Goal: Find specific page/section: Find specific page/section

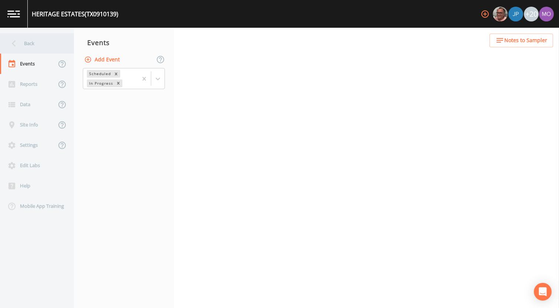
click at [35, 44] on div "Back" at bounding box center [33, 43] width 67 height 20
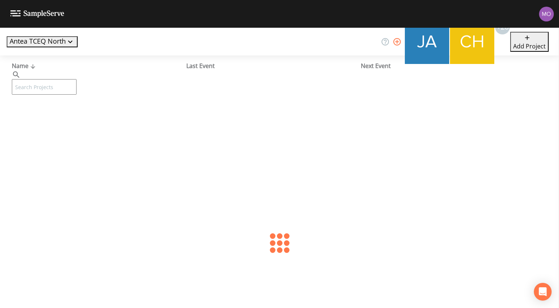
click at [52, 80] on input "text" at bounding box center [44, 87] width 65 height 16
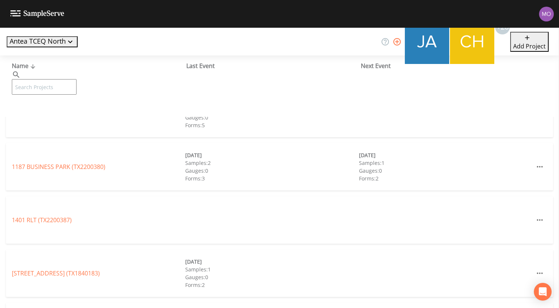
paste input "TX2200372"
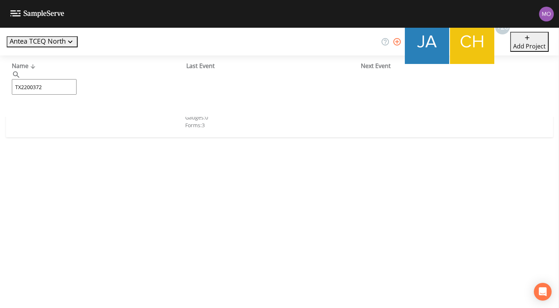
type input "TX2200372"
click at [55, 113] on link "[GEOGRAPHIC_DATA] (TX2200372)" at bounding box center [66, 113] width 109 height 8
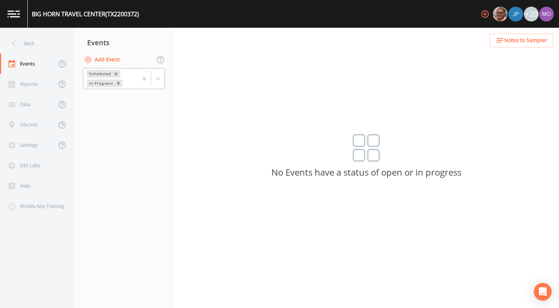
click at [108, 83] on div "In Progress" at bounding box center [100, 83] width 27 height 8
click at [105, 93] on div "Completed" at bounding box center [124, 89] width 82 height 7
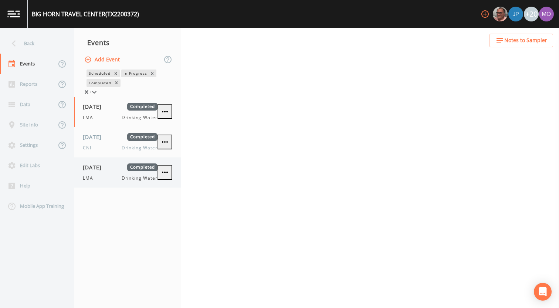
click at [98, 171] on span "[DATE]" at bounding box center [95, 167] width 24 height 8
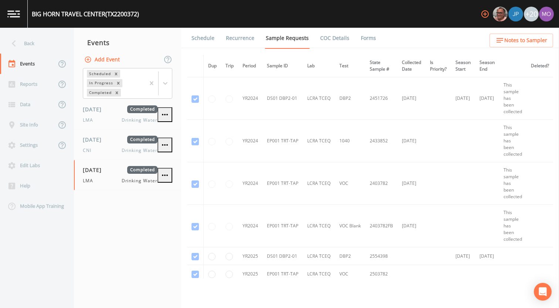
click at [361, 38] on link "Forms" at bounding box center [368, 38] width 17 height 21
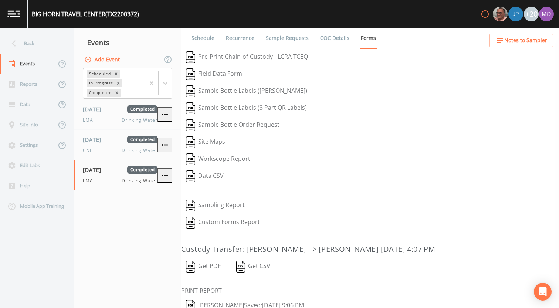
scroll to position [31, 0]
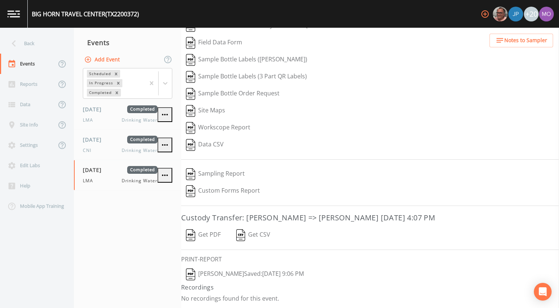
click at [231, 273] on button "[PERSON_NAME]  Saved: [DATE] 9:06 PM" at bounding box center [245, 274] width 128 height 17
click at [40, 50] on div "Back" at bounding box center [33, 43] width 67 height 20
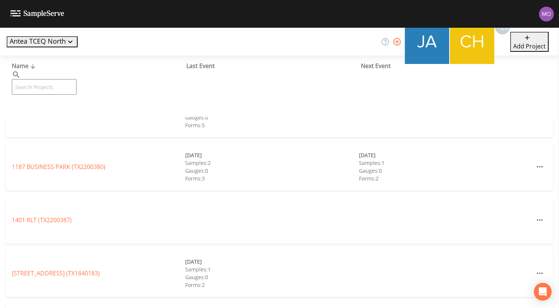
click at [43, 79] on input "text" at bounding box center [44, 87] width 65 height 16
paste input "TX1110001"
type input "TX1110001"
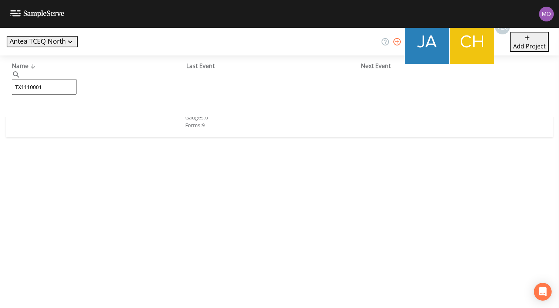
click at [50, 111] on link "CITY OF [GEOGRAPHIC_DATA] (TX1110001)" at bounding box center [70, 113] width 116 height 8
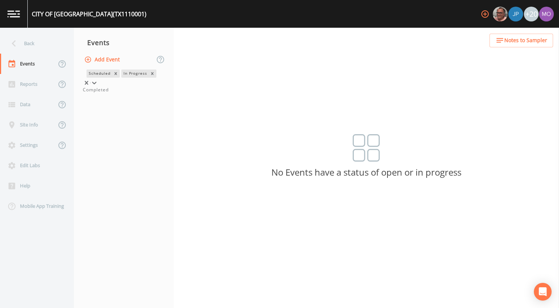
click at [121, 77] on div "In Progress" at bounding box center [134, 73] width 27 height 8
click at [104, 93] on div "Completed" at bounding box center [124, 89] width 82 height 7
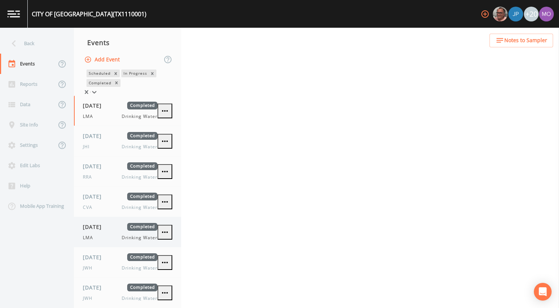
scroll to position [10, 0]
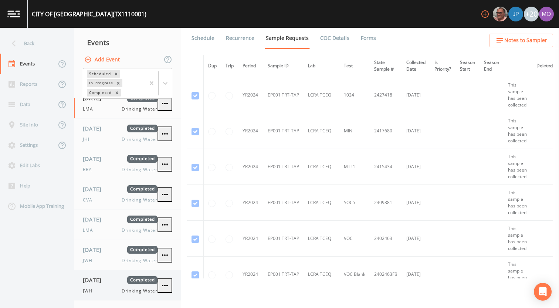
click at [106, 280] on span "[DATE]" at bounding box center [95, 280] width 24 height 8
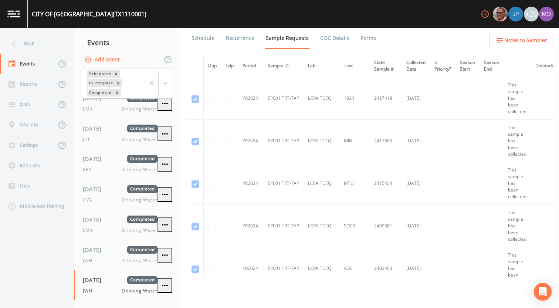
click at [369, 35] on link "Forms" at bounding box center [368, 38] width 17 height 21
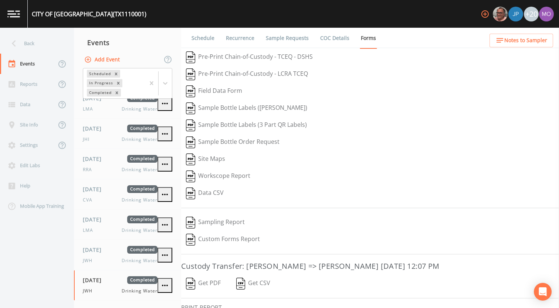
scroll to position [48, 0]
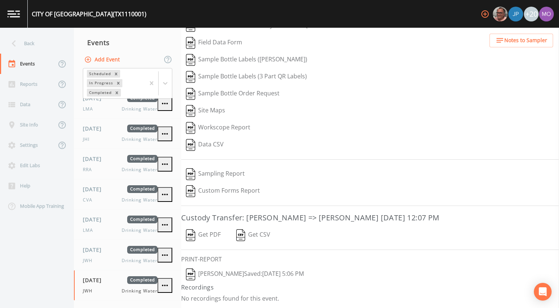
click at [198, 275] on button "[PERSON_NAME]  Saved: [DATE] 5:06 PM" at bounding box center [245, 274] width 128 height 17
click at [41, 42] on div "Back" at bounding box center [33, 43] width 67 height 20
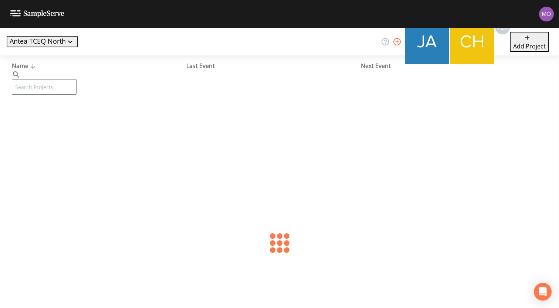
click at [57, 79] on input "text" at bounding box center [44, 87] width 65 height 16
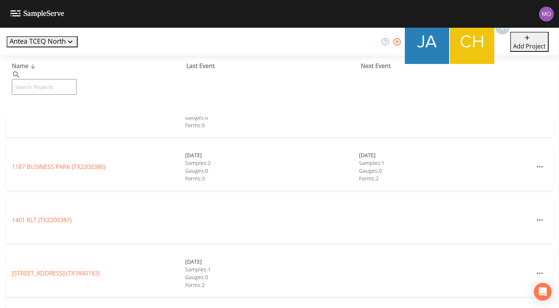
paste input "TX1110050"
type input "TX1110050"
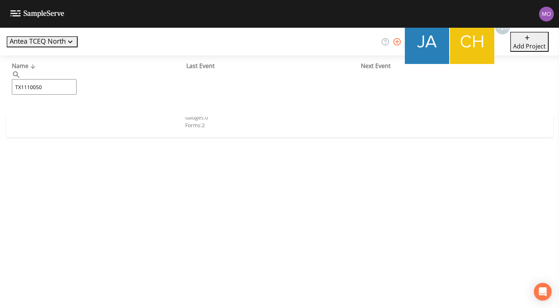
click at [55, 115] on link "[GEOGRAPHIC_DATA] (TX1110050)" at bounding box center [59, 113] width 94 height 8
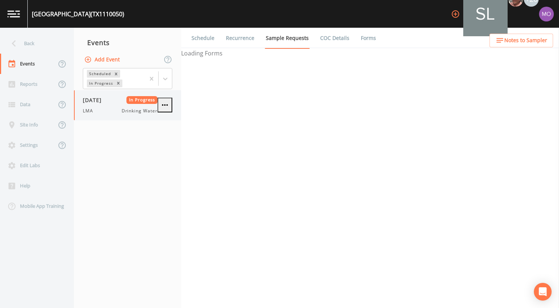
click at [113, 108] on div "LMA Drinking Water" at bounding box center [120, 111] width 75 height 7
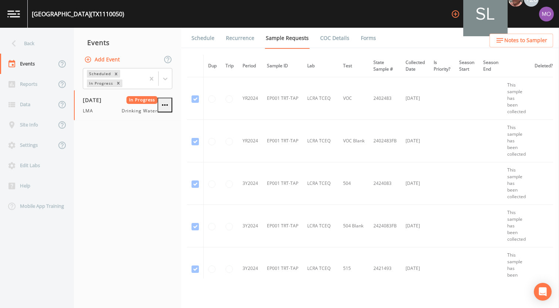
click at [367, 35] on link "Forms" at bounding box center [368, 38] width 17 height 21
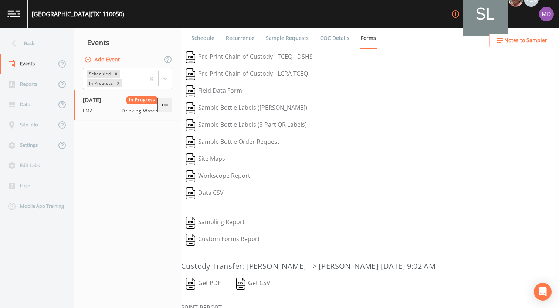
scroll to position [48, 0]
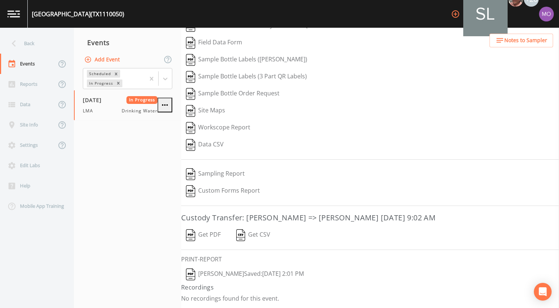
click at [189, 279] on img "button" at bounding box center [190, 274] width 9 height 12
